Goal: Task Accomplishment & Management: Use online tool/utility

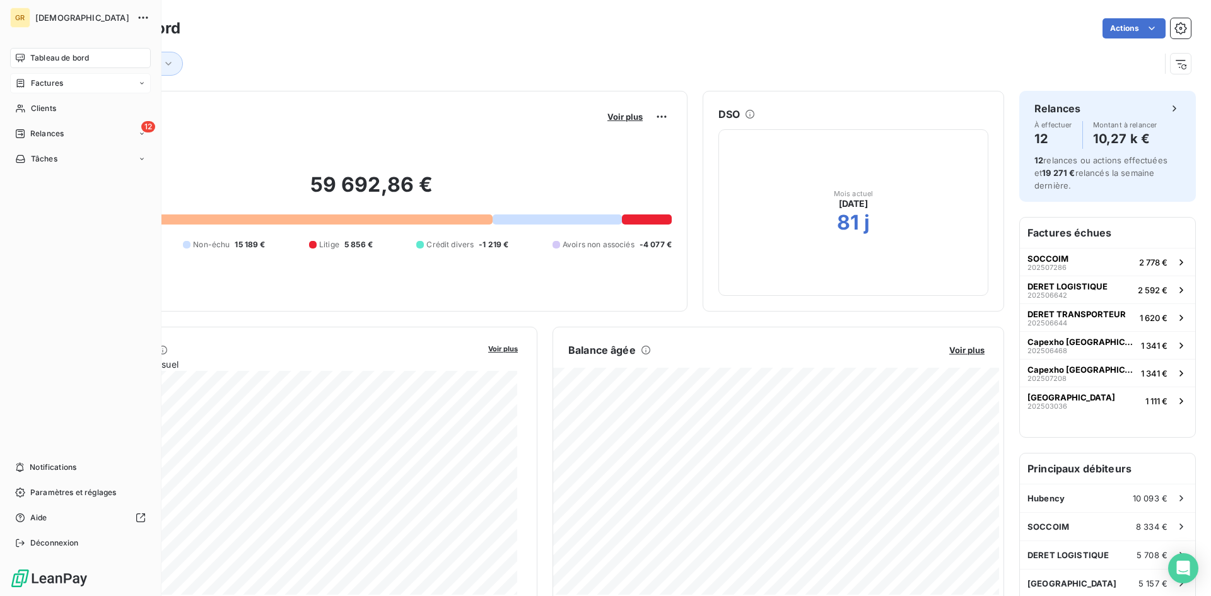
click at [52, 87] on span "Factures" at bounding box center [47, 83] width 32 height 11
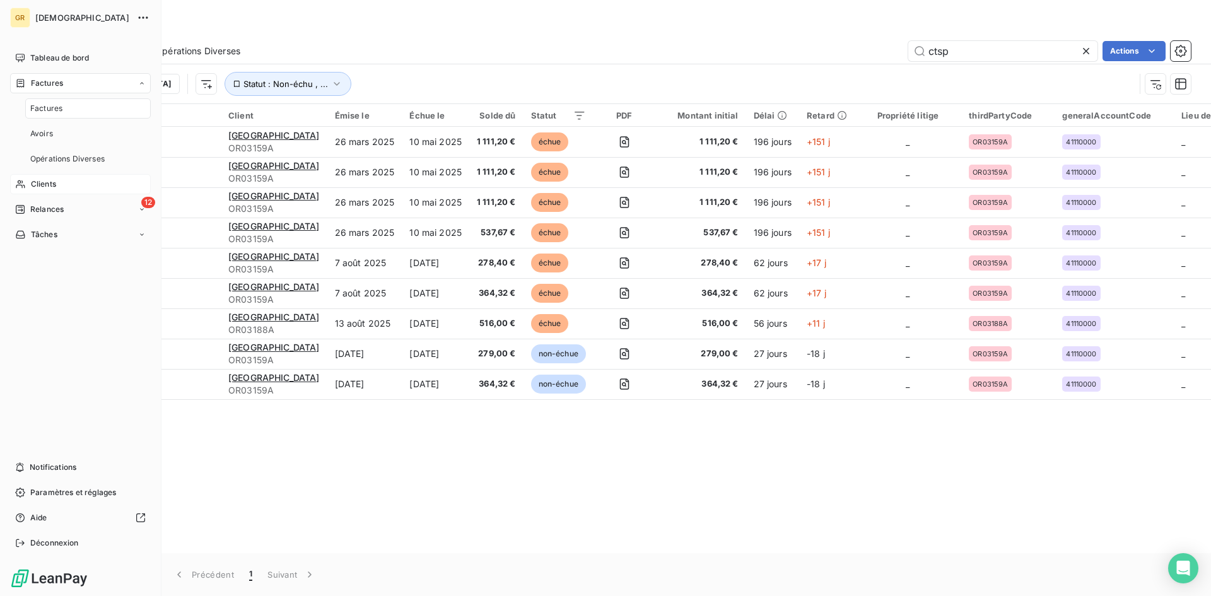
click at [57, 180] on div "Clients" at bounding box center [80, 184] width 141 height 20
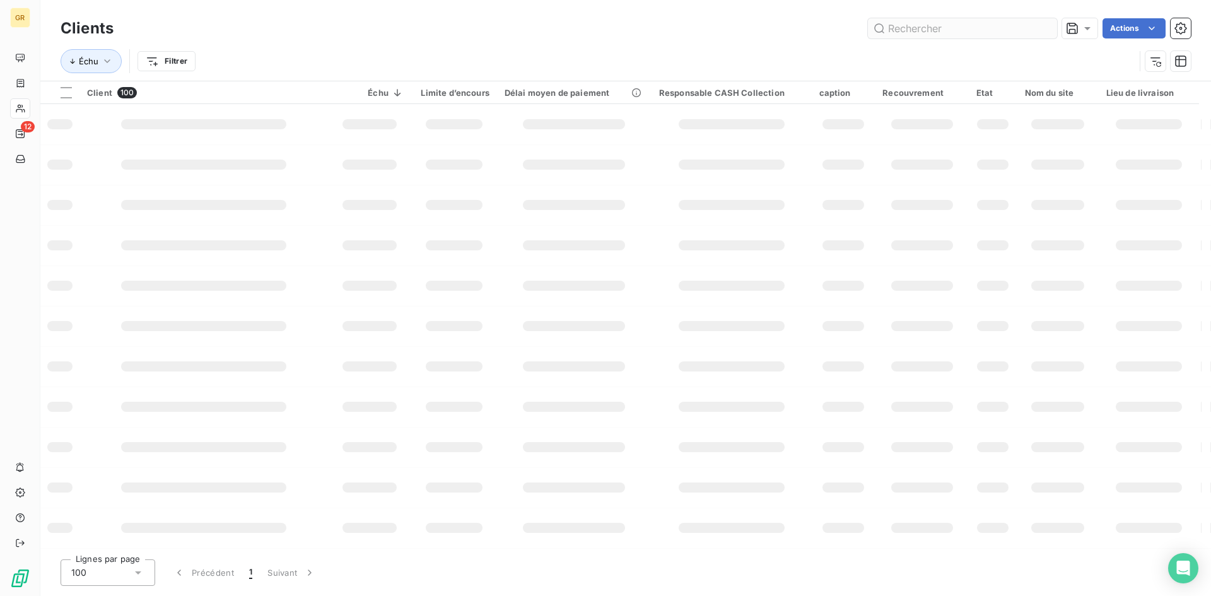
click at [891, 32] on input "text" at bounding box center [962, 28] width 189 height 20
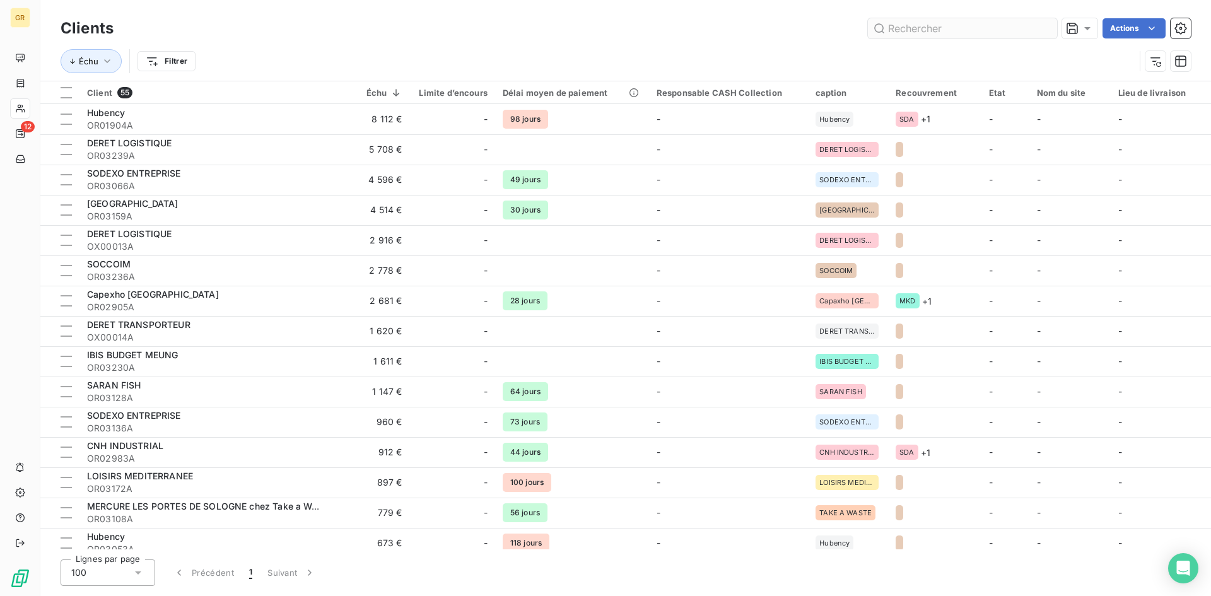
click at [891, 32] on input "text" at bounding box center [962, 28] width 189 height 20
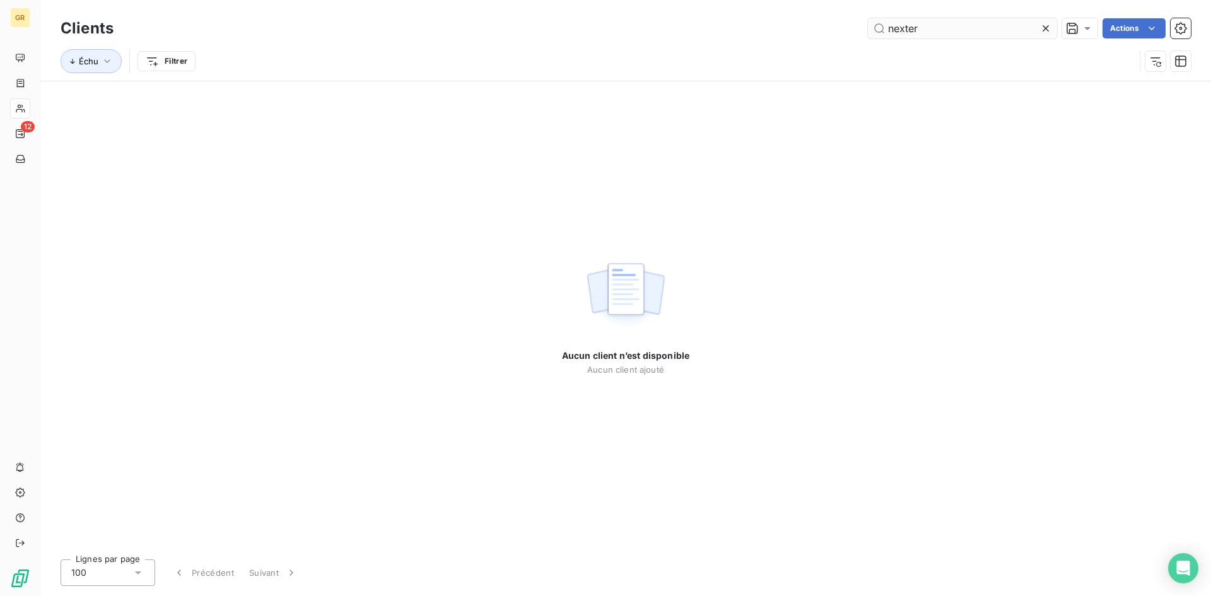
click at [969, 38] on input "nexter" at bounding box center [962, 28] width 189 height 20
click at [927, 32] on input "nexter" at bounding box center [962, 28] width 189 height 20
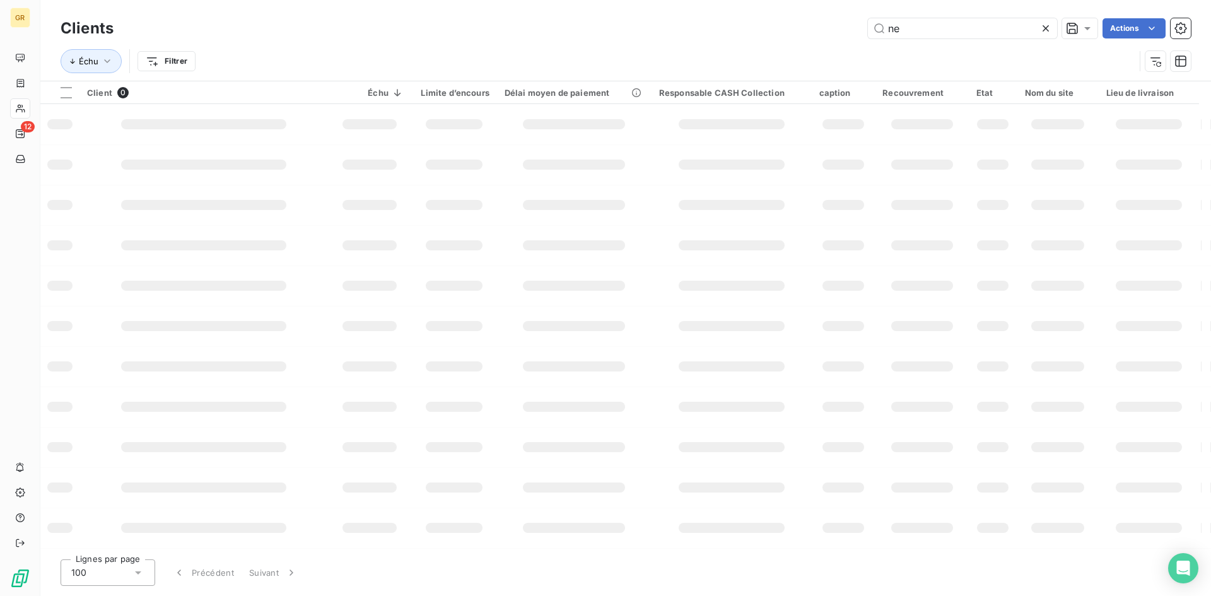
type input "n"
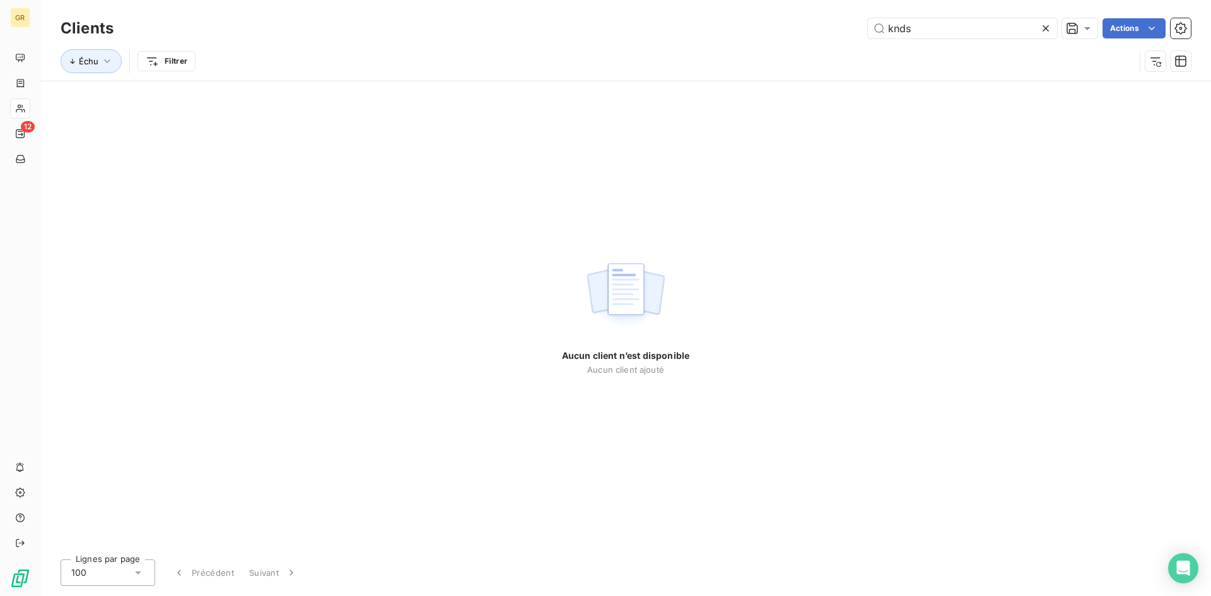
type input "knds"
click at [921, 27] on input "knds" at bounding box center [962, 28] width 189 height 20
click at [114, 63] on button "Échu" at bounding box center [91, 61] width 61 height 24
click at [297, 36] on div "knds Actions" at bounding box center [660, 28] width 1062 height 20
